Goal: Find specific page/section: Find specific page/section

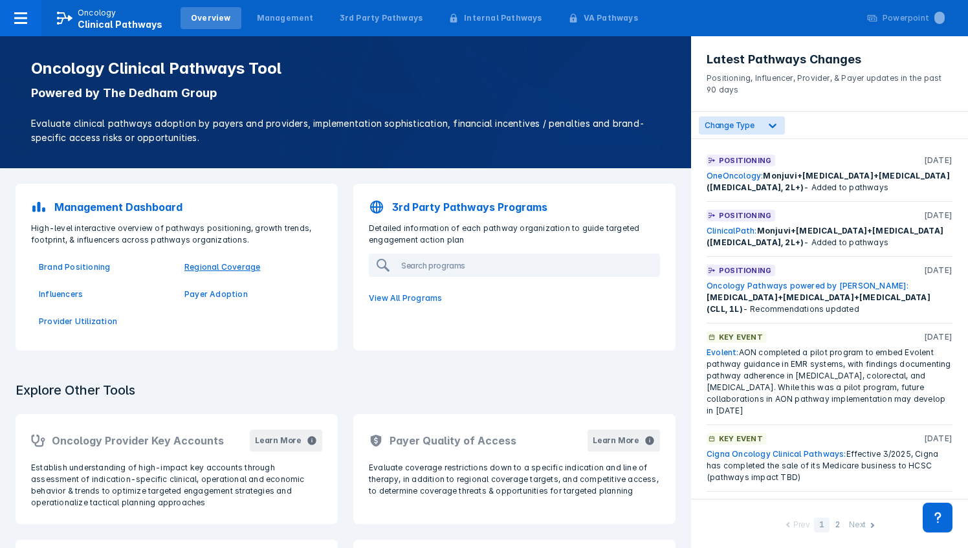
click at [236, 270] on p "Regional Coverage" at bounding box center [249, 267] width 130 height 12
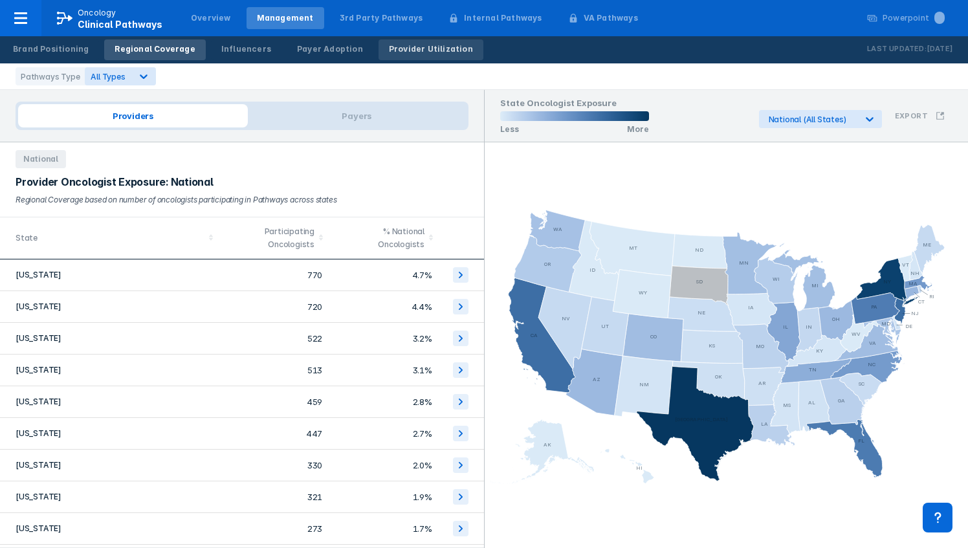
click at [417, 52] on div "Provider Utilization" at bounding box center [431, 49] width 84 height 12
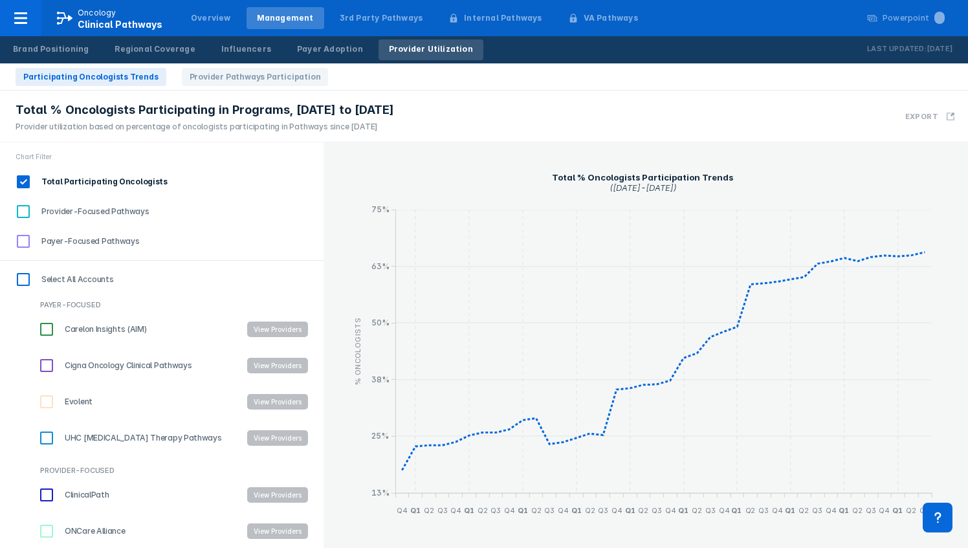
click at [42, 500] on input "ClinicalPath" at bounding box center [47, 495] width 22 height 22
checkbox input "true"
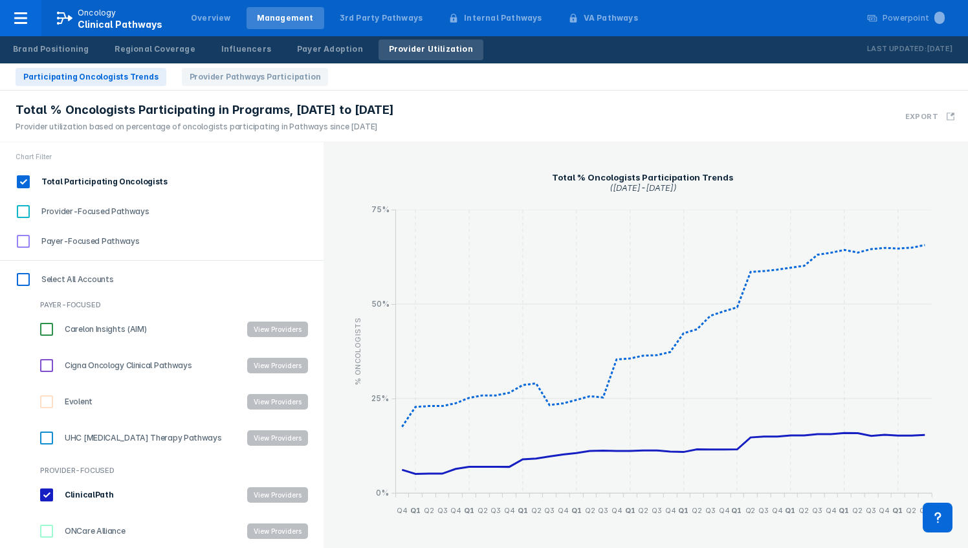
click at [258, 500] on button "View Providers" at bounding box center [277, 495] width 61 height 16
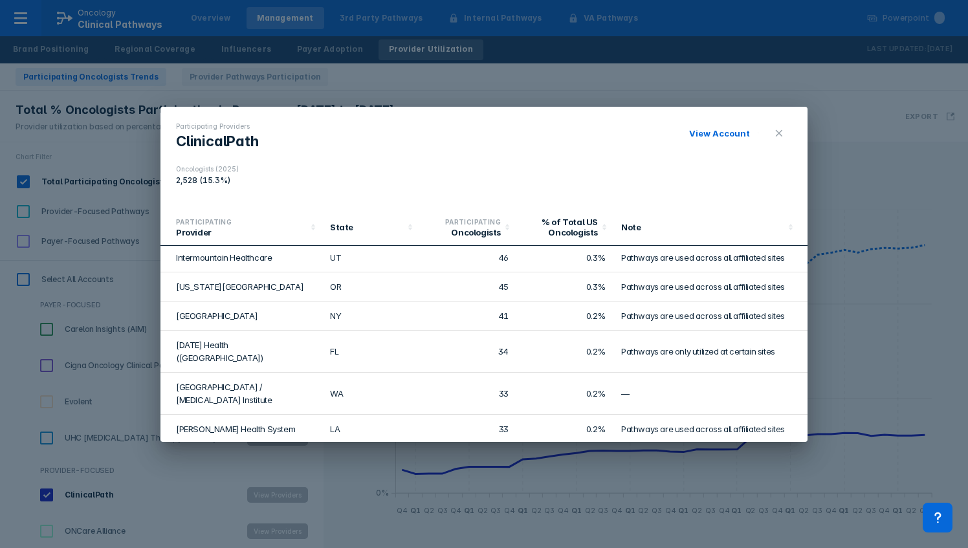
scroll to position [906, 0]
